Goal: Transaction & Acquisition: Purchase product/service

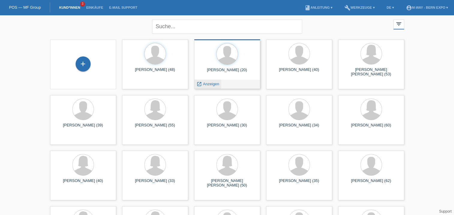
click at [210, 82] on span "Anzeigen" at bounding box center [211, 84] width 16 height 4
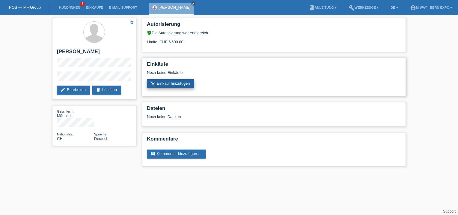
click at [186, 84] on link "add_shopping_cart Einkauf hinzufügen" at bounding box center [170, 83] width 47 height 9
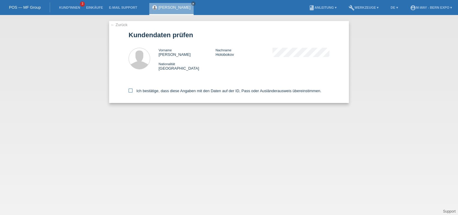
click at [131, 90] on icon at bounding box center [131, 90] width 4 height 4
click at [131, 90] on input "Ich bestätige, dass diese Angaben mit den Daten auf der ID, Pass oder Ausländer…" at bounding box center [131, 90] width 4 height 4
checkbox input "true"
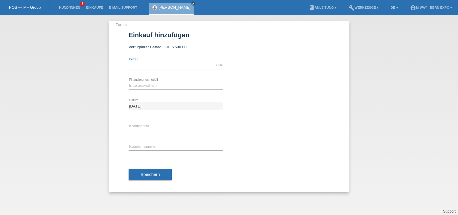
click at [146, 67] on input "text" at bounding box center [176, 64] width 94 height 7
type input "3167.90"
click at [143, 84] on select "Bitte auswählen Fixe Raten Kauf auf Rechnung mit Teilzahlungsoption" at bounding box center [176, 85] width 94 height 7
select select "77"
click at [129, 82] on select "Bitte auswählen Fixe Raten Kauf auf Rechnung mit Teilzahlungsoption" at bounding box center [176, 85] width 94 height 7
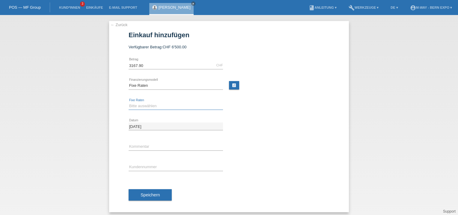
click at [135, 107] on select "Bitte auswählen 4 Raten 5 Raten 6 Raten 7 Raten 8 Raten 9 Raten 10 Raten 11 Rat…" at bounding box center [176, 105] width 94 height 7
select select "202"
click at [129, 102] on select "Bitte auswählen 4 Raten 5 Raten 6 Raten 7 Raten 8 Raten 9 Raten 10 Raten 11 Rat…" at bounding box center [176, 105] width 94 height 7
click at [138, 167] on input "text" at bounding box center [176, 166] width 94 height 7
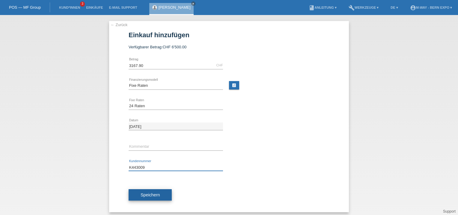
type input "K443009"
click at [137, 190] on button "Speichern" at bounding box center [150, 194] width 43 height 11
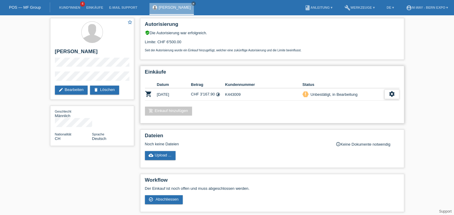
click at [392, 95] on icon "settings" at bounding box center [391, 94] width 7 height 7
click at [353, 124] on span "Abschliessen" at bounding box center [350, 121] width 25 height 7
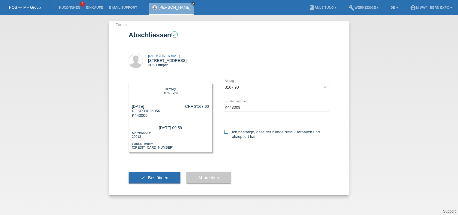
click at [228, 131] on icon at bounding box center [226, 131] width 4 height 4
click at [228, 131] on input "Ich bestätige, dass der Kunde die AGB erhalten und akzeptiert hat." at bounding box center [226, 131] width 4 height 4
checkbox input "true"
click at [161, 174] on button "check Bestätigen" at bounding box center [155, 177] width 52 height 11
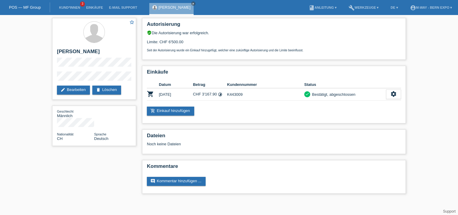
click at [25, 7] on link "POS — MF Group" at bounding box center [25, 7] width 32 height 4
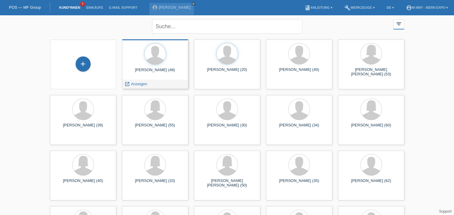
click at [138, 84] on span "Anzeigen" at bounding box center [139, 84] width 16 height 4
